Goal: Find contact information: Find contact information

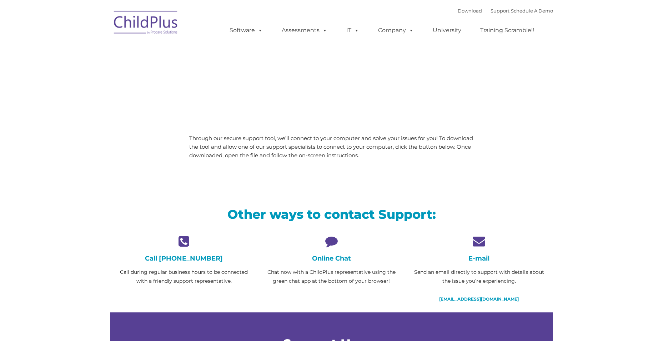
type input ""
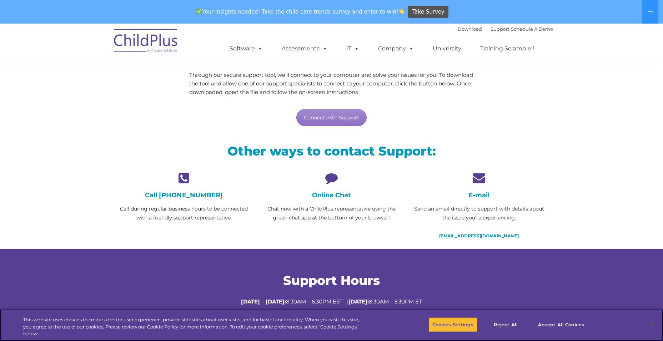
scroll to position [82, 0]
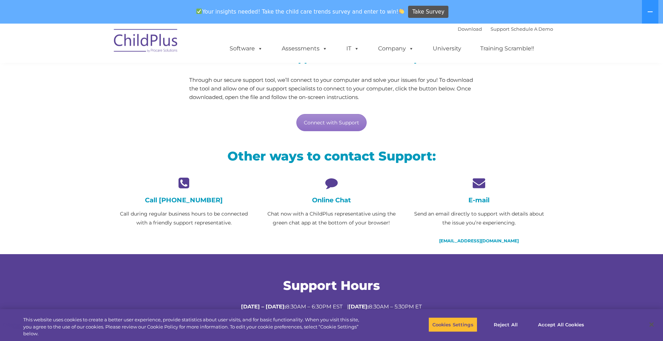
click at [479, 184] on icon at bounding box center [479, 182] width 137 height 13
click at [481, 183] on icon at bounding box center [479, 182] width 137 height 13
click at [485, 202] on h4 "E-mail" at bounding box center [479, 200] width 137 height 8
click at [472, 240] on link "[EMAIL_ADDRESS][DOMAIN_NAME]" at bounding box center [479, 240] width 80 height 5
click at [354, 48] on span at bounding box center [355, 48] width 8 height 7
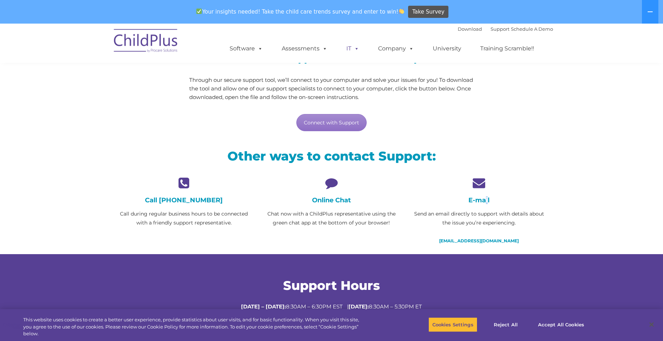
click at [354, 48] on span at bounding box center [355, 48] width 8 height 7
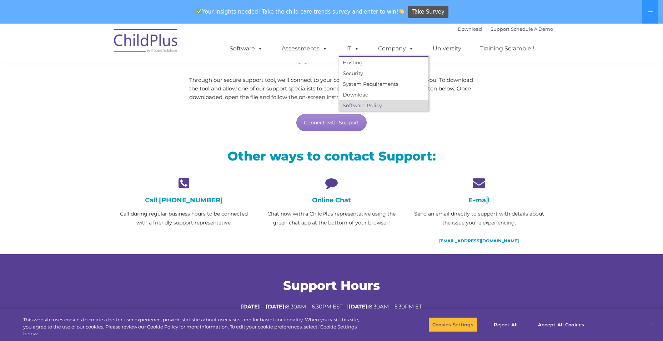
click at [373, 105] on link "Software Policy" at bounding box center [383, 105] width 89 height 11
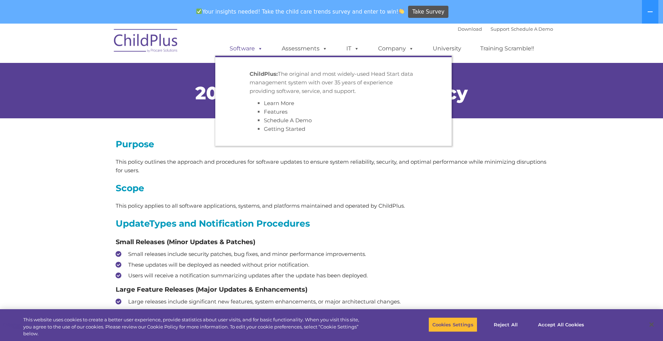
click at [253, 49] on link "Software" at bounding box center [247, 48] width 48 height 14
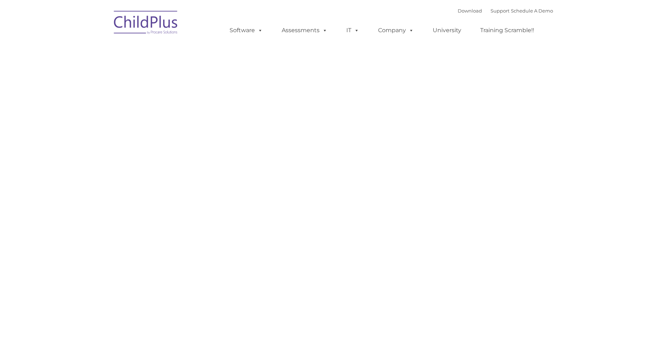
click at [493, 74] on div "Request Pricing ChildPlus is an all-in-one software solution for Head Start, EH…" at bounding box center [332, 194] width 432 height 321
type input ""
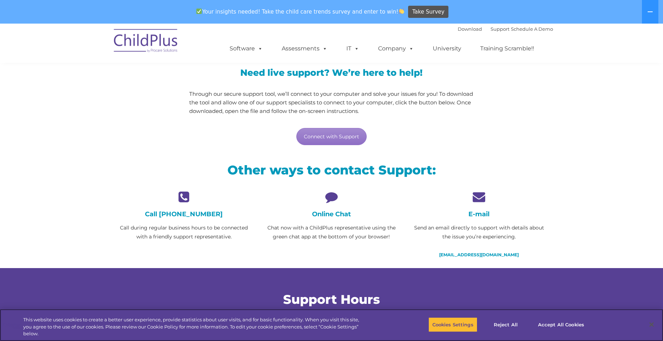
scroll to position [71, 0]
